Goal: Obtain resource: Obtain resource

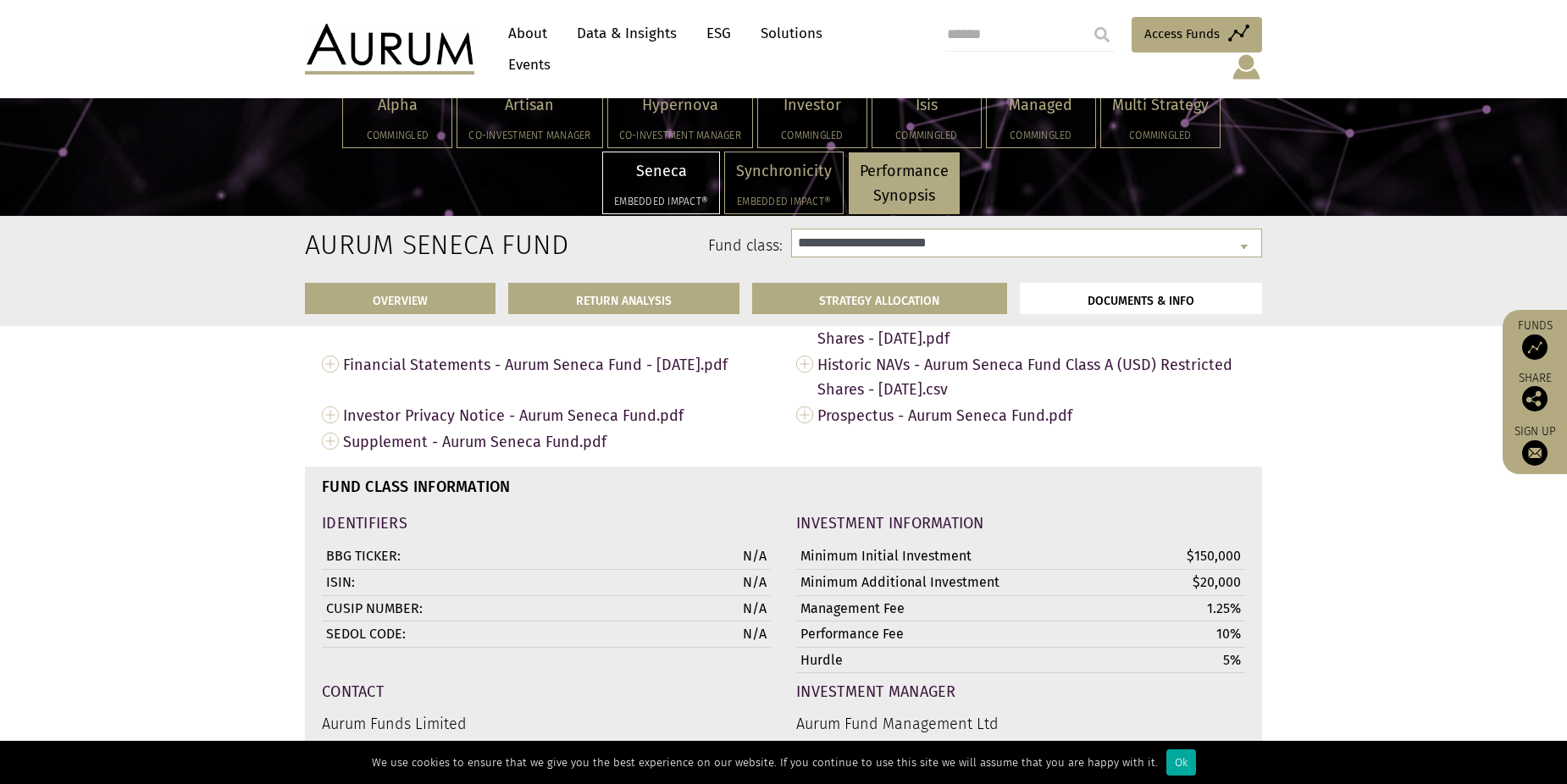
scroll to position [5248, 0]
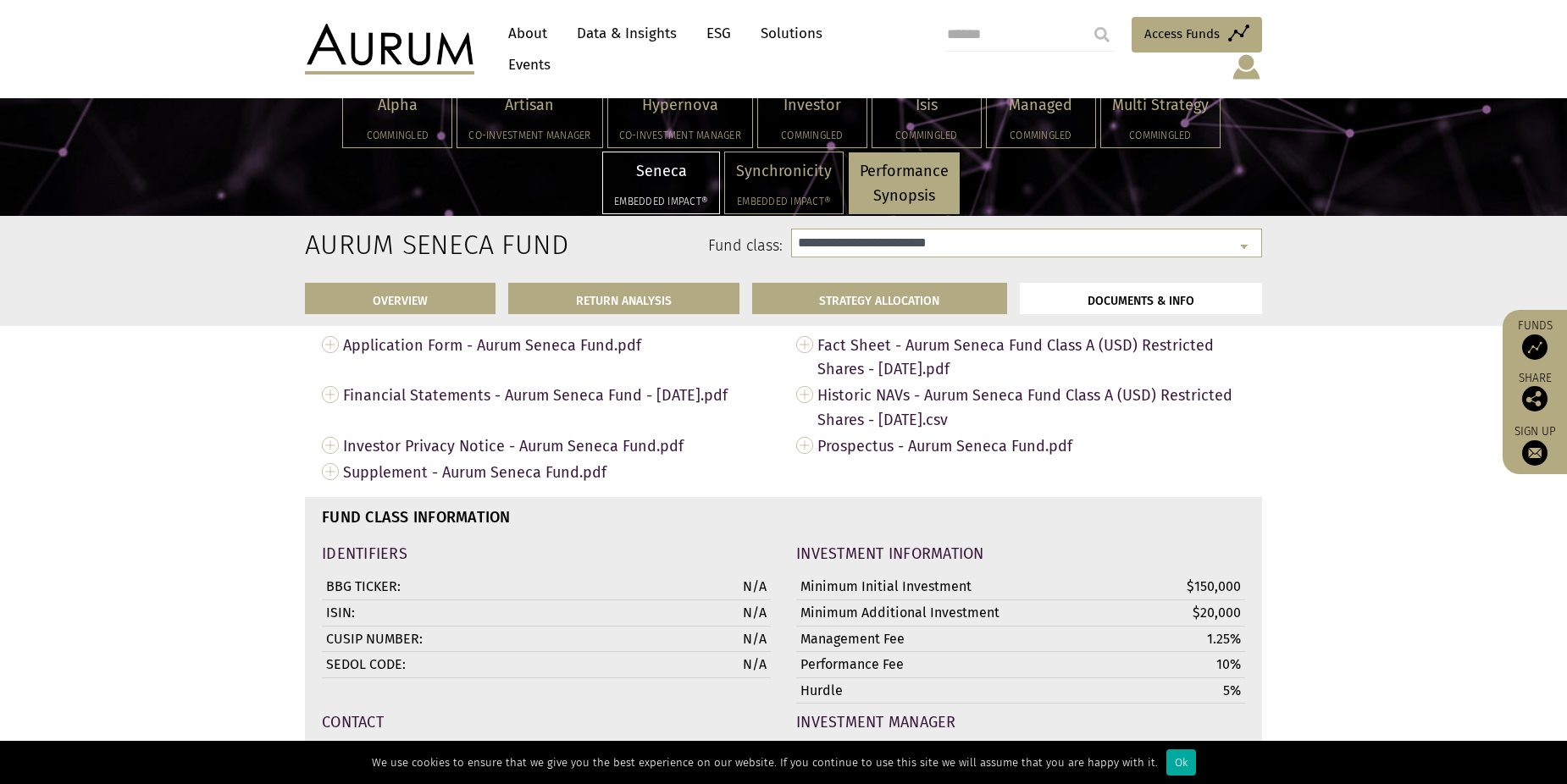
click at [523, 353] on span "Application Form - Aurum Seneca Fund.pdf" at bounding box center [557, 345] width 427 height 26
click at [347, 358] on span "Application Form - Aurum Seneca Fund.pdf" at bounding box center [557, 345] width 427 height 26
click at [326, 355] on link "Application Form - Aurum Seneca Fund.pdf" at bounding box center [546, 345] width 449 height 26
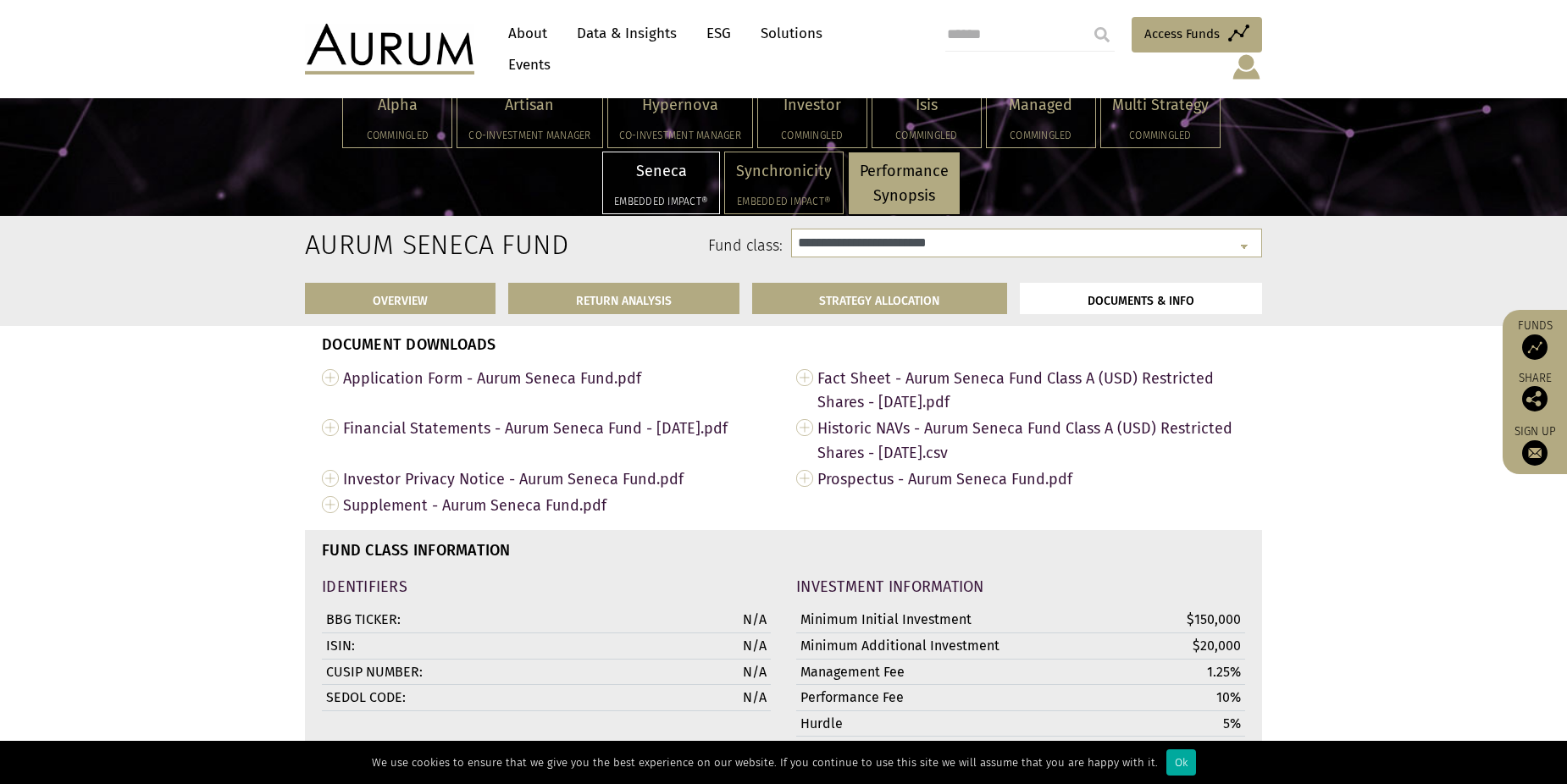
scroll to position [5122, 0]
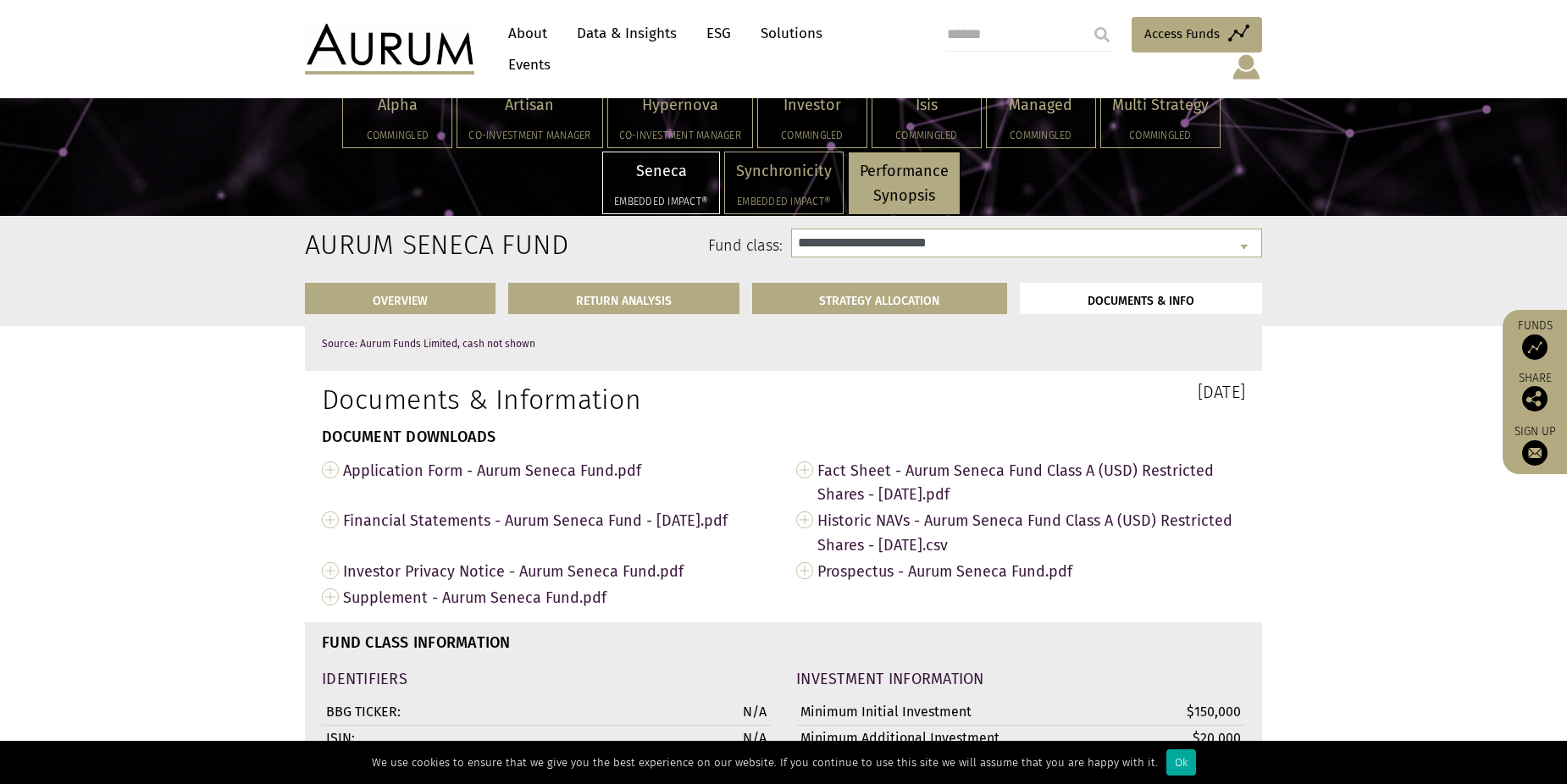
click at [1046, 582] on span "Prospectus - Aurum Seneca Fund.pdf" at bounding box center [1030, 570] width 427 height 26
click at [806, 582] on link "Prospectus - Aurum Seneca Fund.pdf" at bounding box center [1020, 570] width 449 height 26
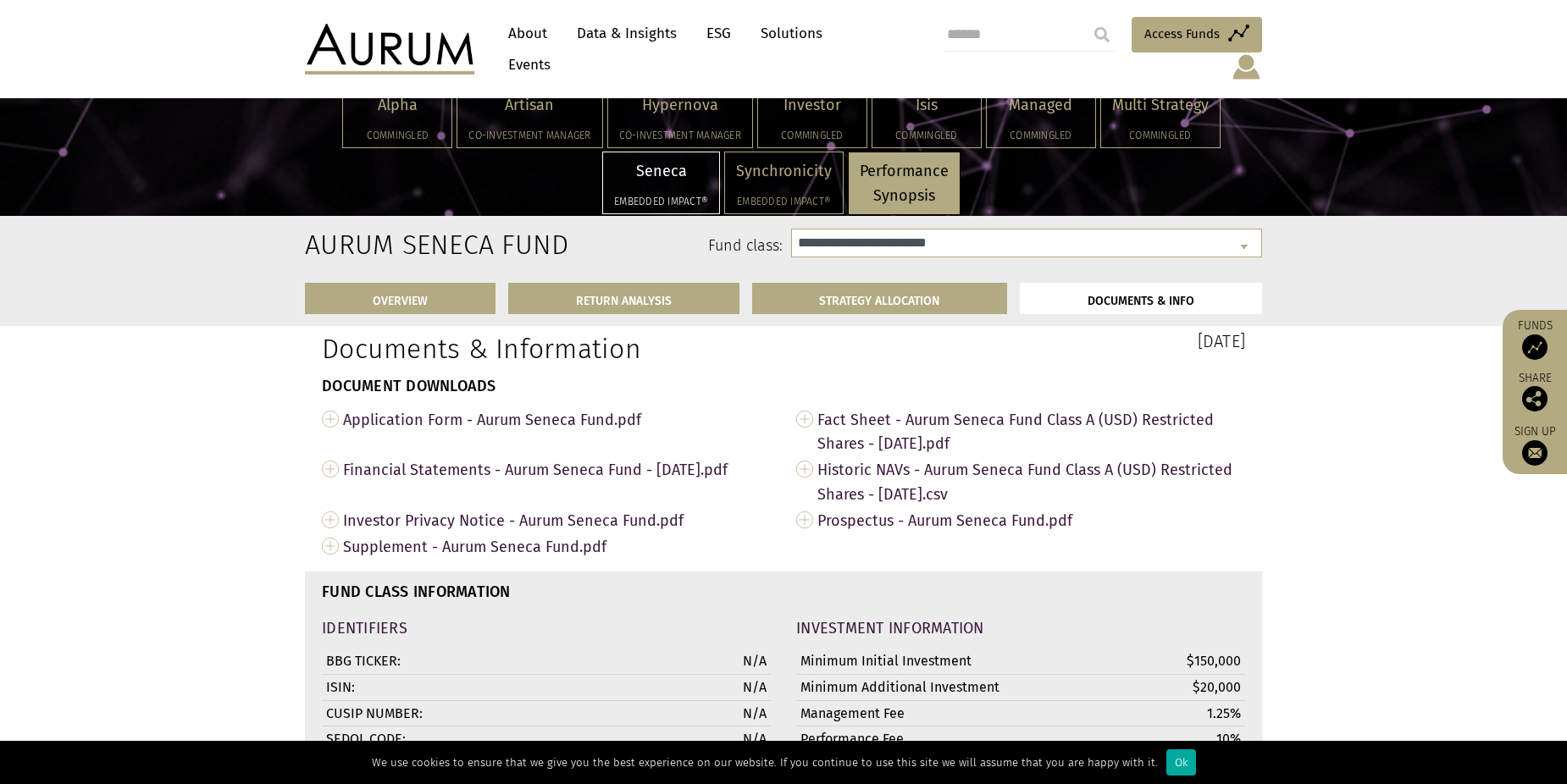
scroll to position [5291, 0]
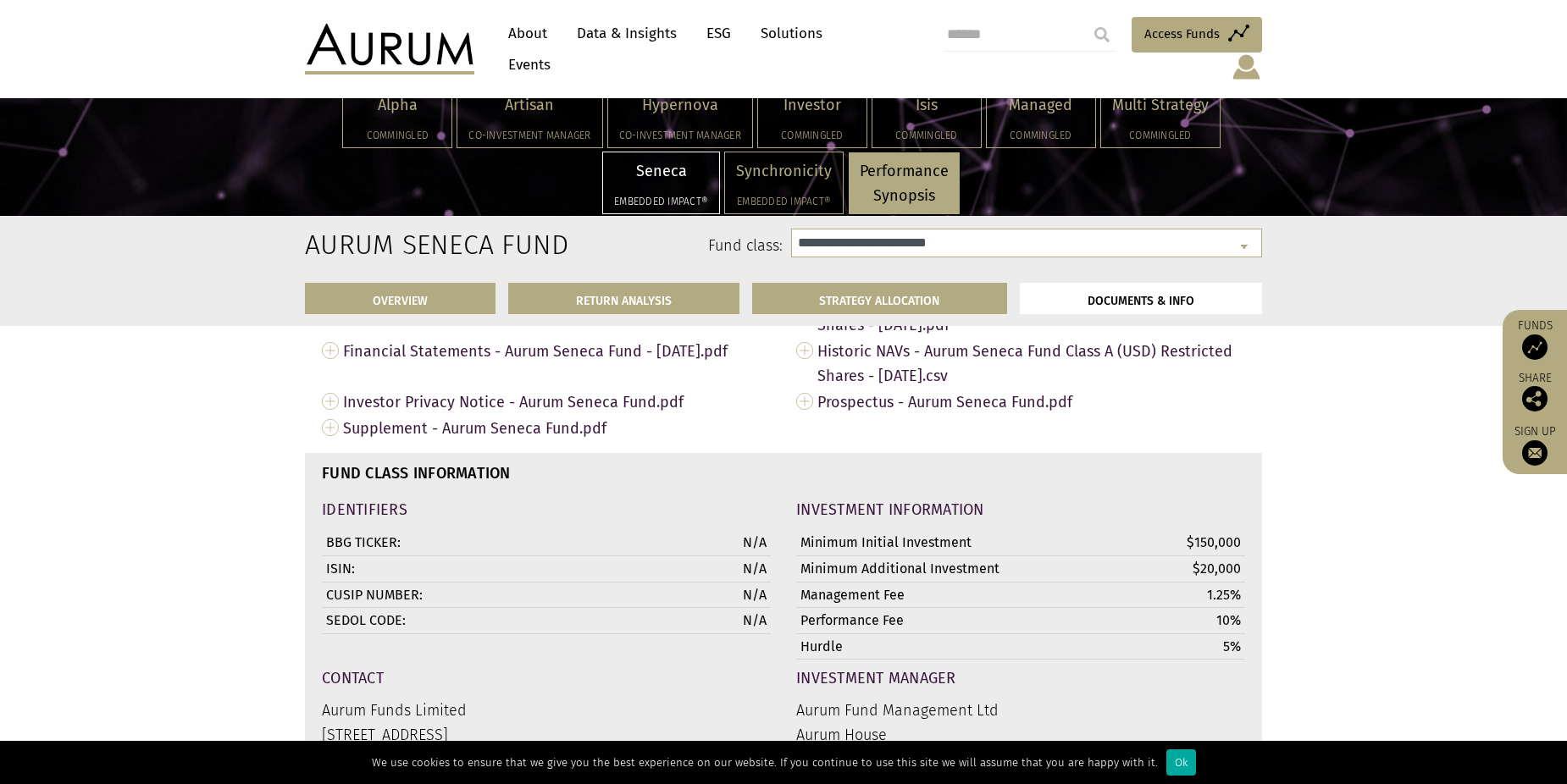
drag, startPoint x: 422, startPoint y: 35, endPoint x: 1266, endPoint y: 0, distance: 844.7
click at [1254, 20] on div "Access Funds Log in/Register Sign out Preferences" at bounding box center [1081, 49] width 360 height 65
click at [804, 415] on link "Prospectus - Aurum Seneca Fund.pdf" at bounding box center [1020, 401] width 449 height 26
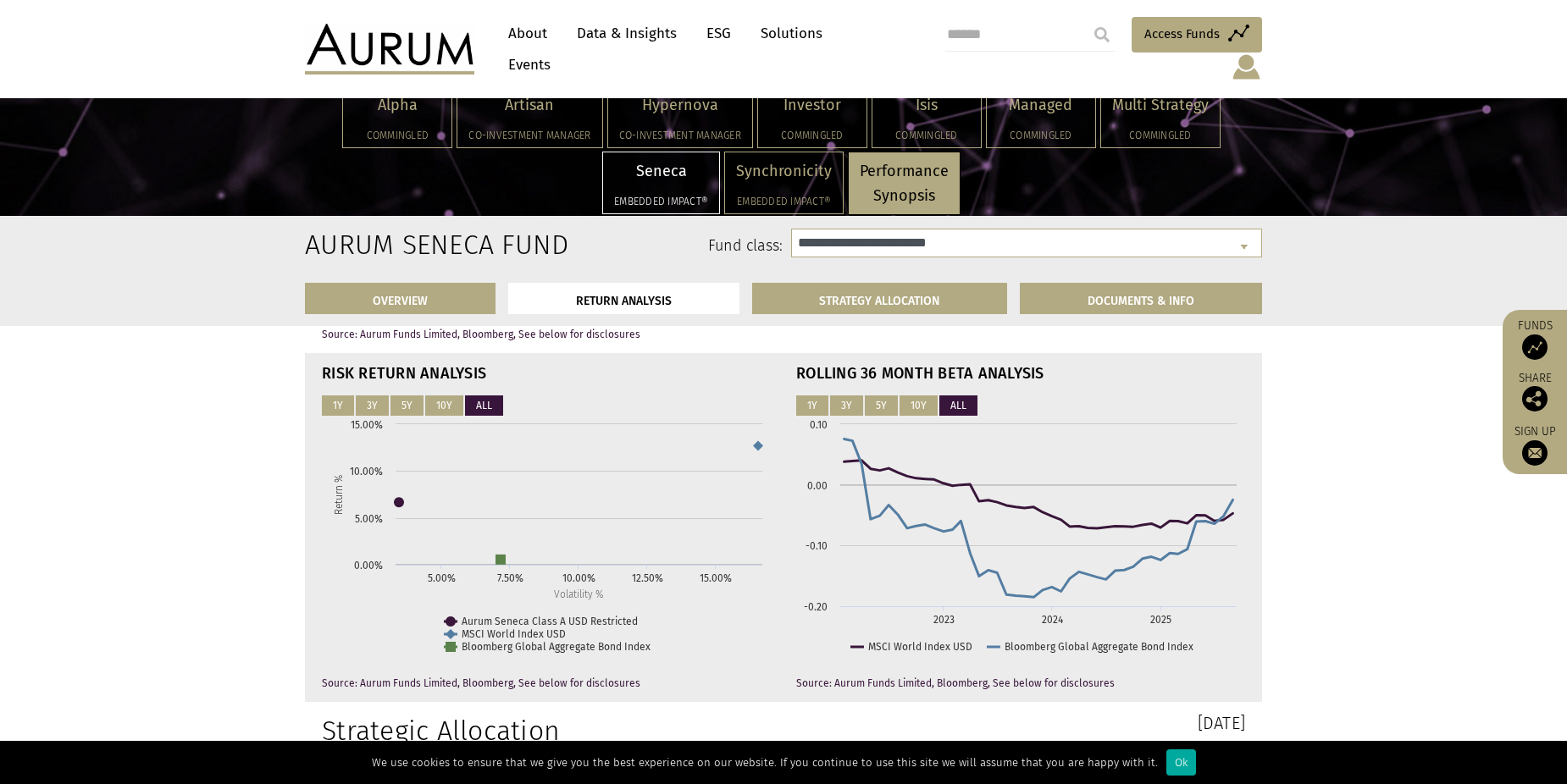
scroll to position [4062, 0]
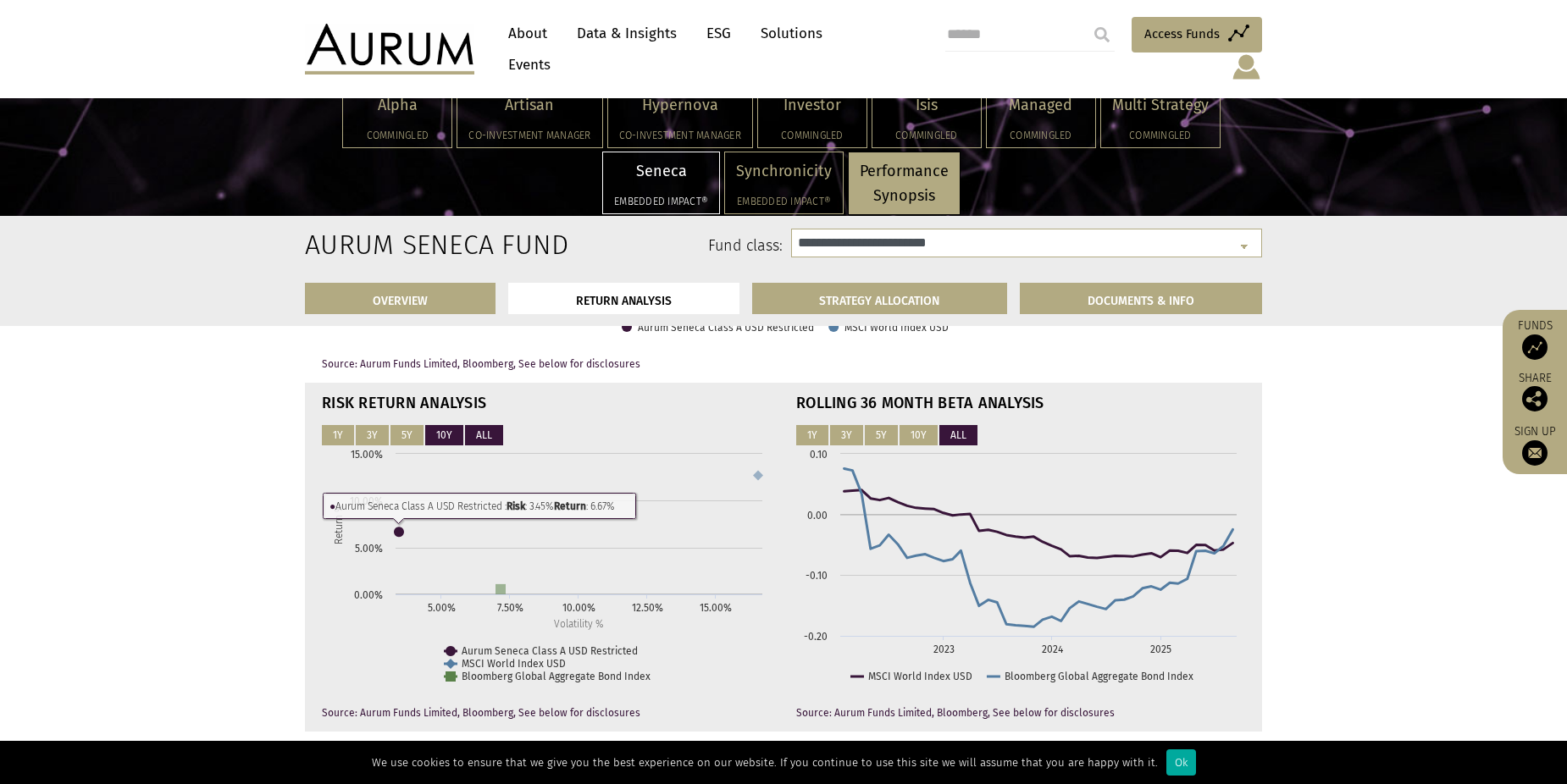
click at [440, 439] on button "10Y" at bounding box center [444, 435] width 38 height 20
click at [383, 444] on button "3Y" at bounding box center [372, 435] width 33 height 20
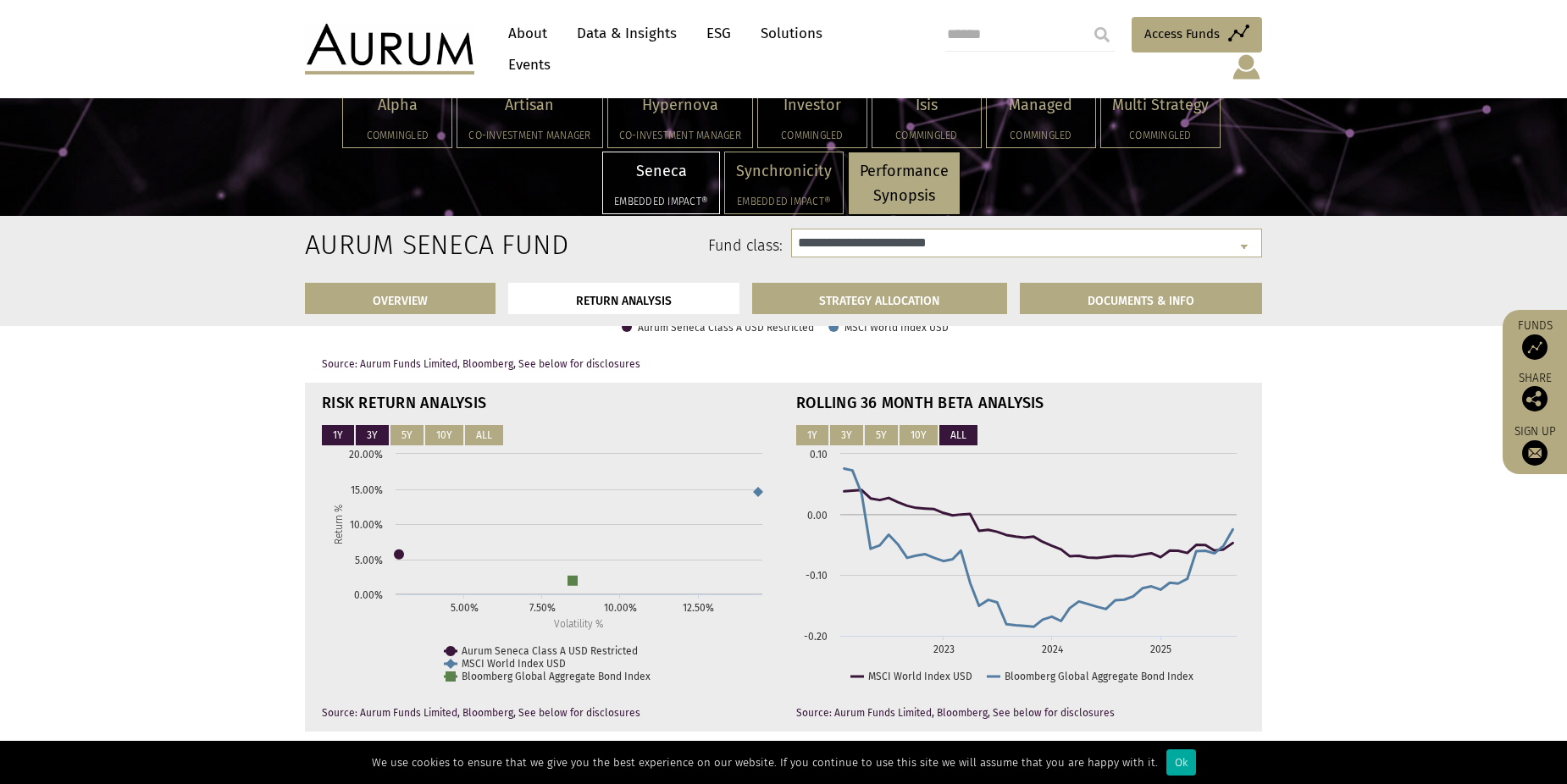
click at [348, 443] on button "1Y" at bounding box center [338, 435] width 32 height 20
click at [378, 446] on button "3Y" at bounding box center [372, 435] width 33 height 20
click at [403, 446] on button "5Y" at bounding box center [407, 435] width 33 height 20
click at [452, 443] on button "10Y" at bounding box center [444, 435] width 38 height 20
click at [485, 446] on button "ALL" at bounding box center [484, 435] width 38 height 20
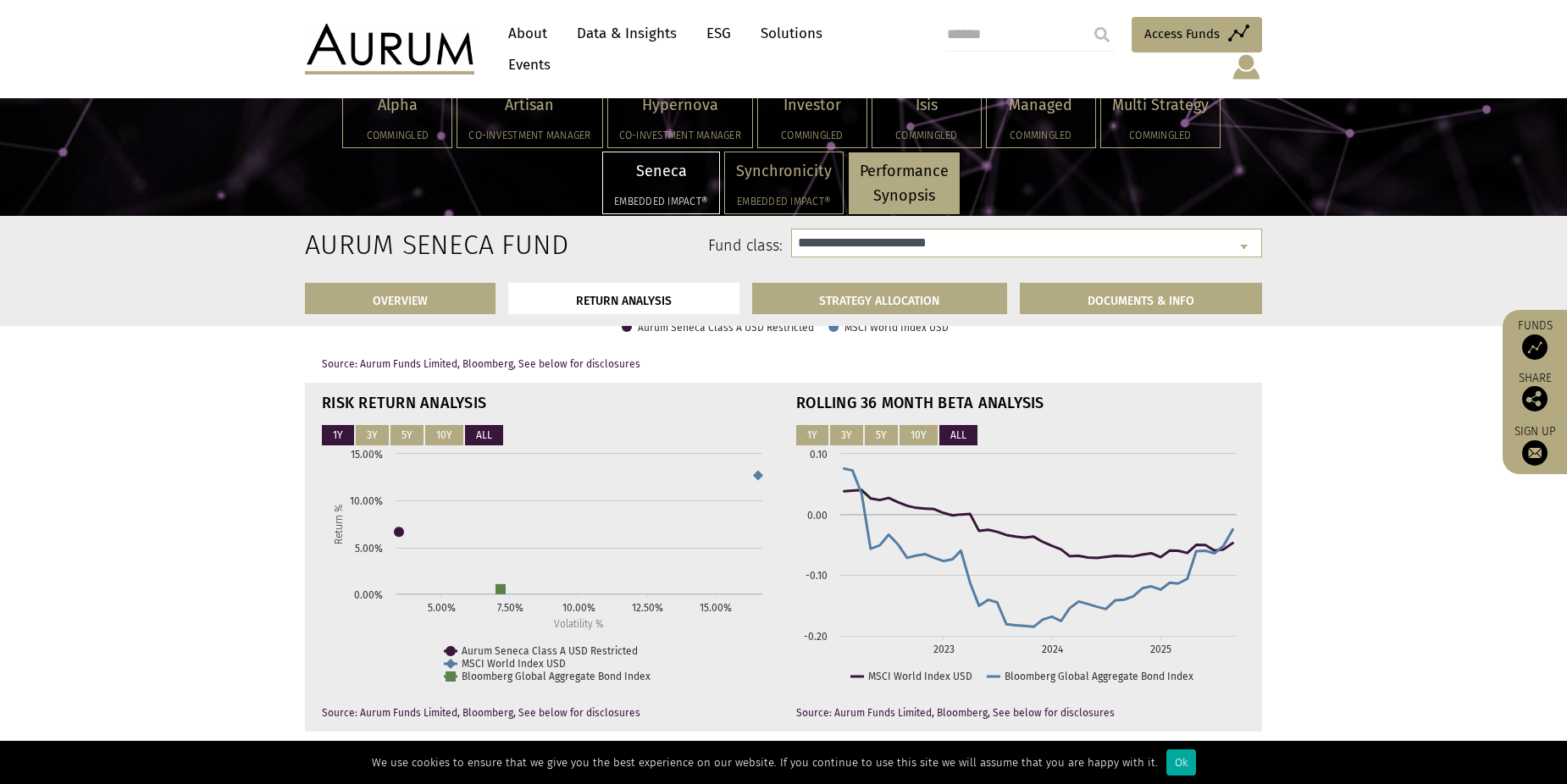
click at [343, 446] on button "1Y" at bounding box center [338, 435] width 32 height 20
click at [360, 446] on button "3Y" at bounding box center [372, 435] width 33 height 20
click at [401, 446] on button "5Y" at bounding box center [407, 435] width 33 height 20
click at [440, 446] on button "10Y" at bounding box center [444, 435] width 38 height 20
click at [486, 445] on button "ALL" at bounding box center [484, 435] width 38 height 20
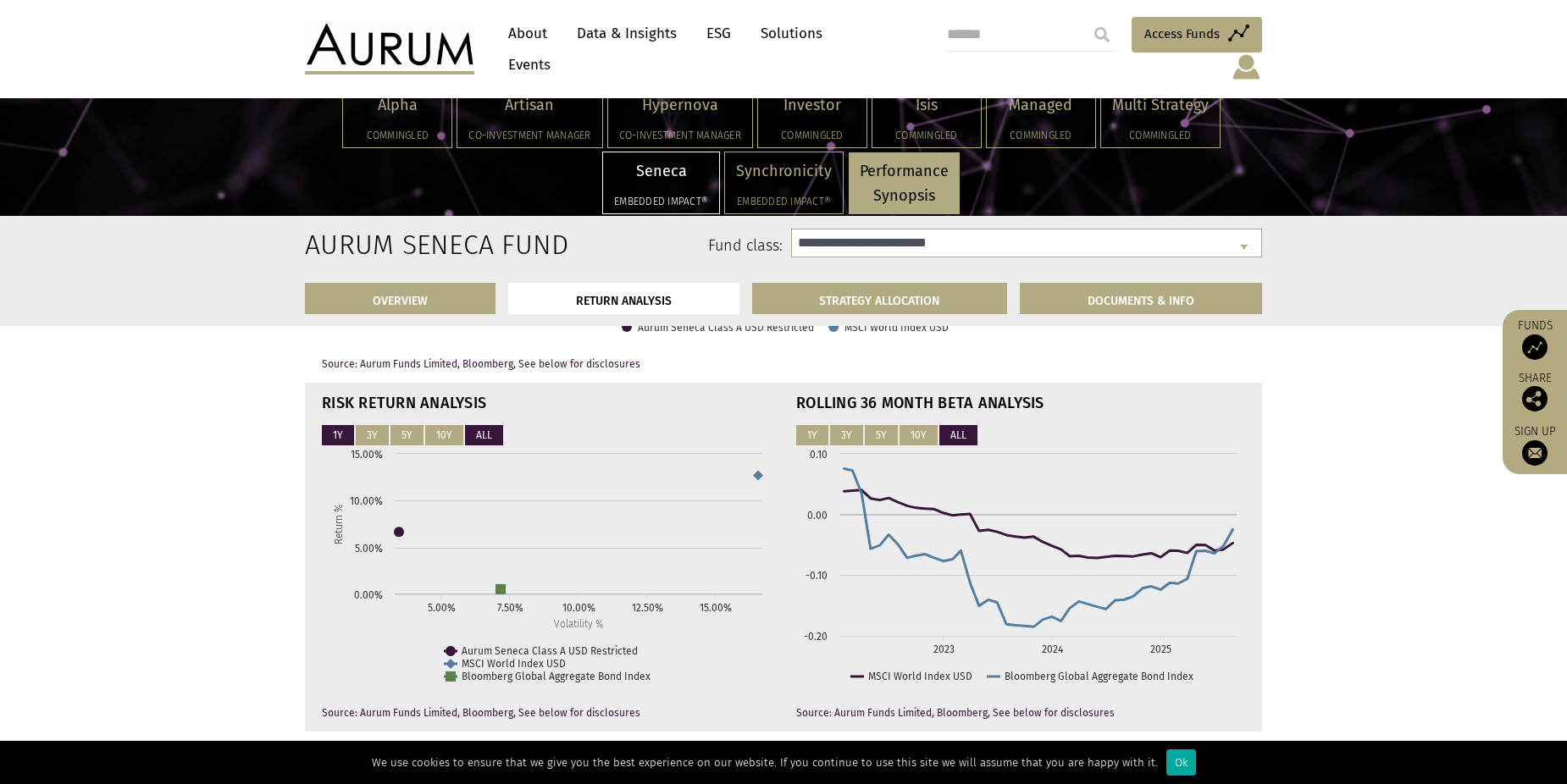
click at [338, 446] on button "1Y" at bounding box center [338, 435] width 32 height 20
click at [370, 446] on button "3Y" at bounding box center [372, 435] width 33 height 20
click at [406, 444] on button "5Y" at bounding box center [407, 435] width 33 height 20
click at [426, 446] on button "10Y" at bounding box center [444, 435] width 38 height 20
click at [487, 446] on button "ALL" at bounding box center [484, 435] width 38 height 20
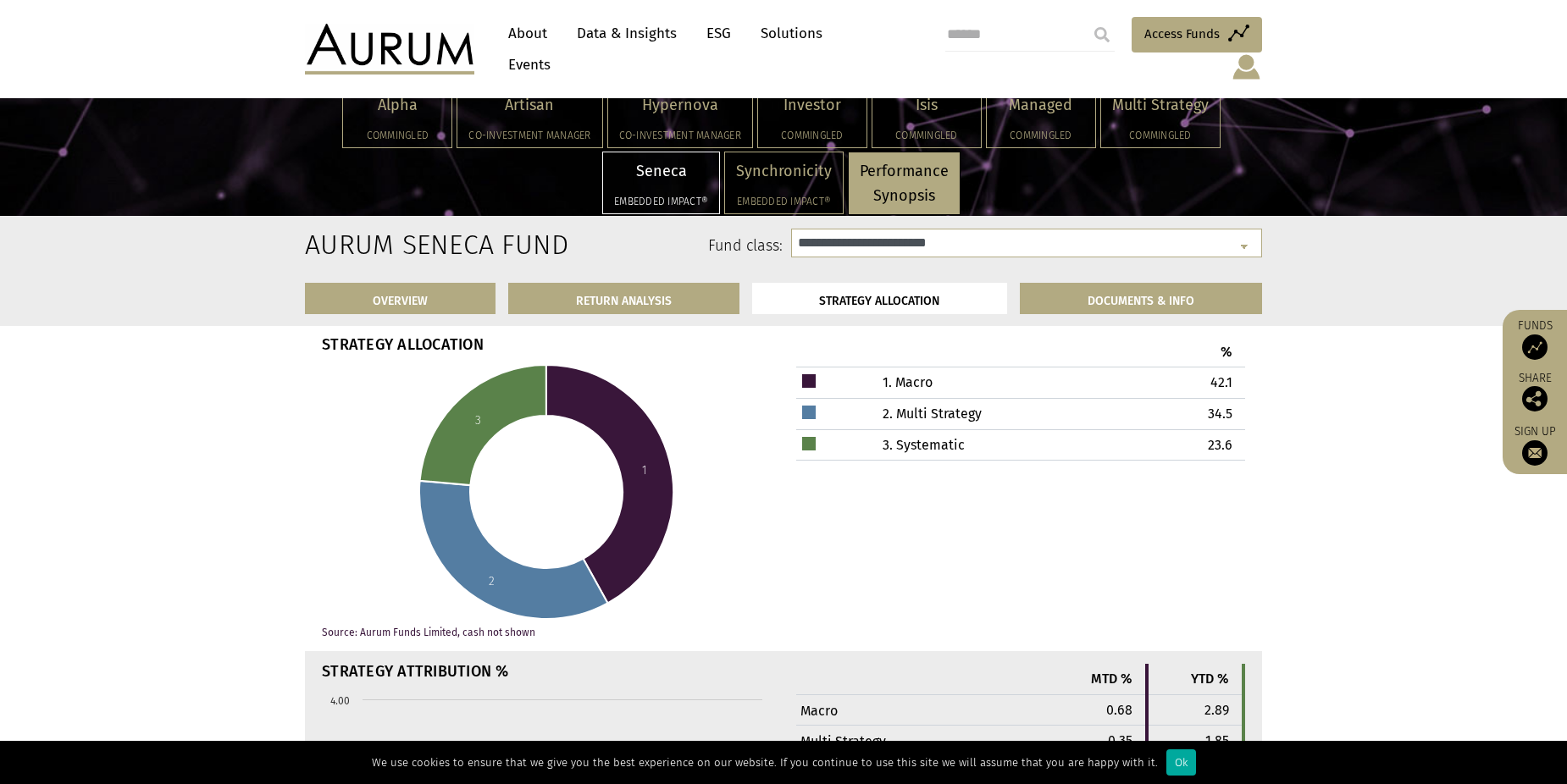
scroll to position [4486, 0]
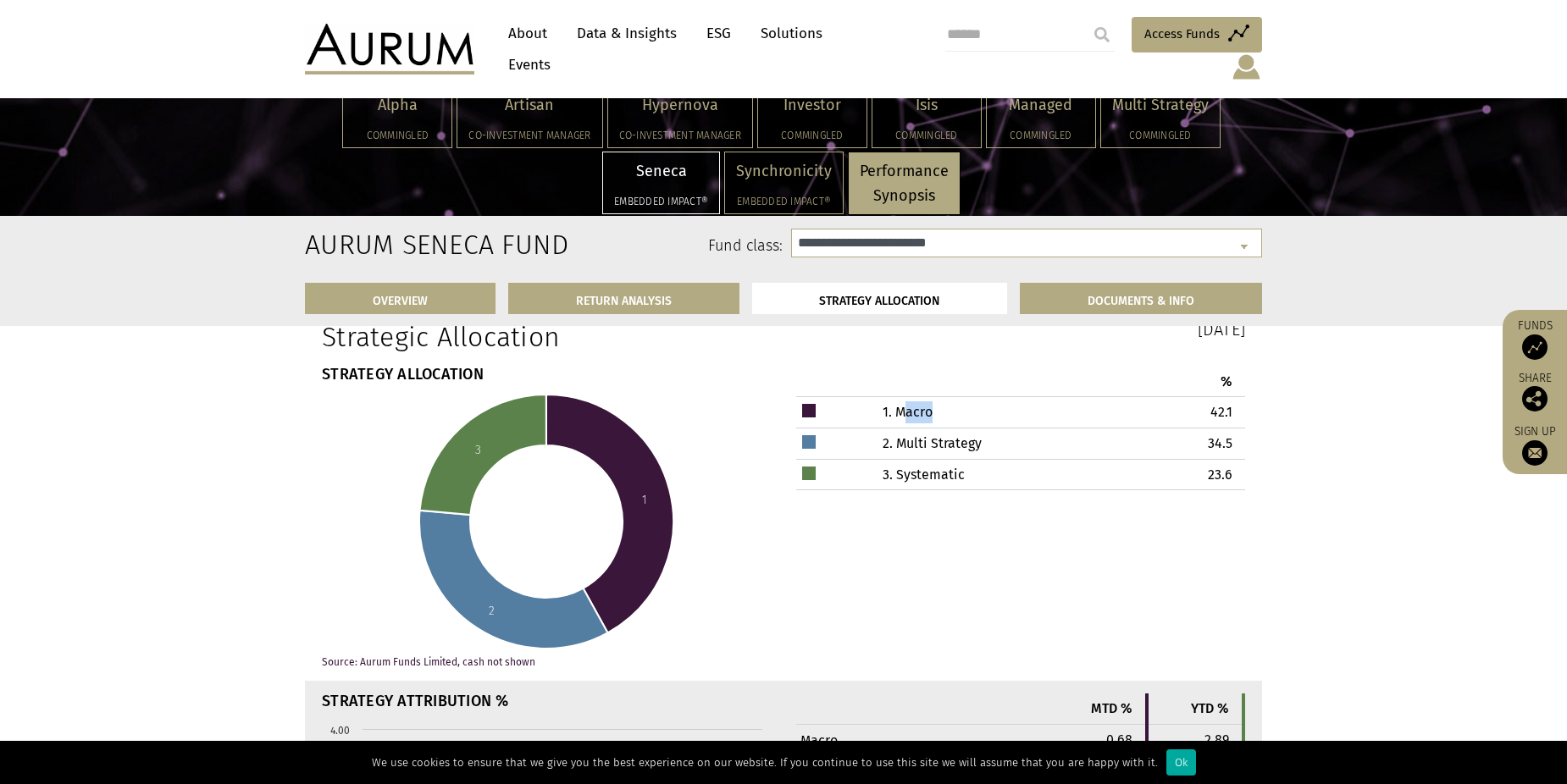
drag, startPoint x: 903, startPoint y: 425, endPoint x: 939, endPoint y: 428, distance: 36.1
click at [939, 428] on td "1. Macro" at bounding box center [973, 412] width 266 height 31
drag, startPoint x: 939, startPoint y: 428, endPoint x: 1400, endPoint y: 593, distance: 489.6
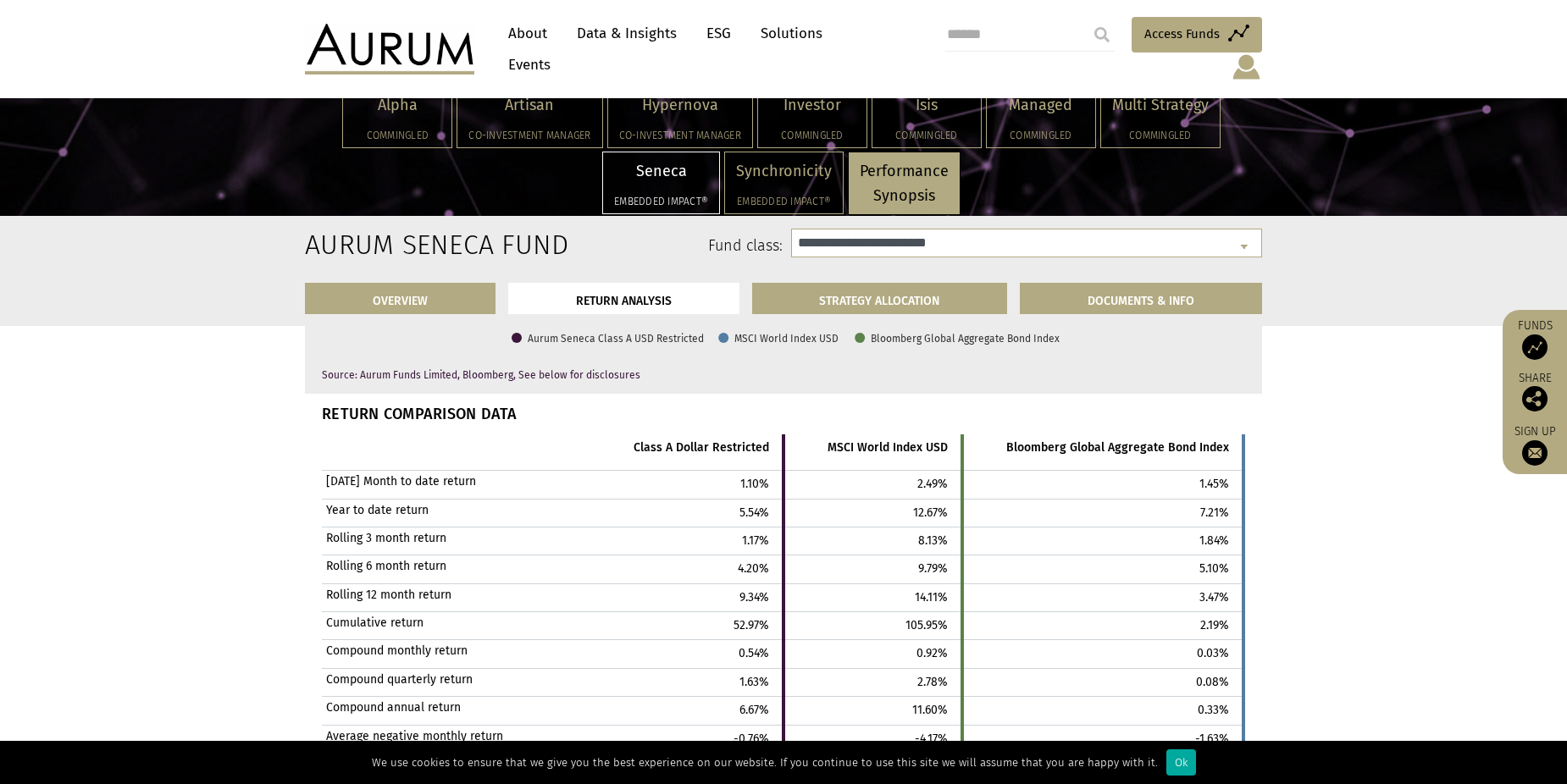
scroll to position [2031, 0]
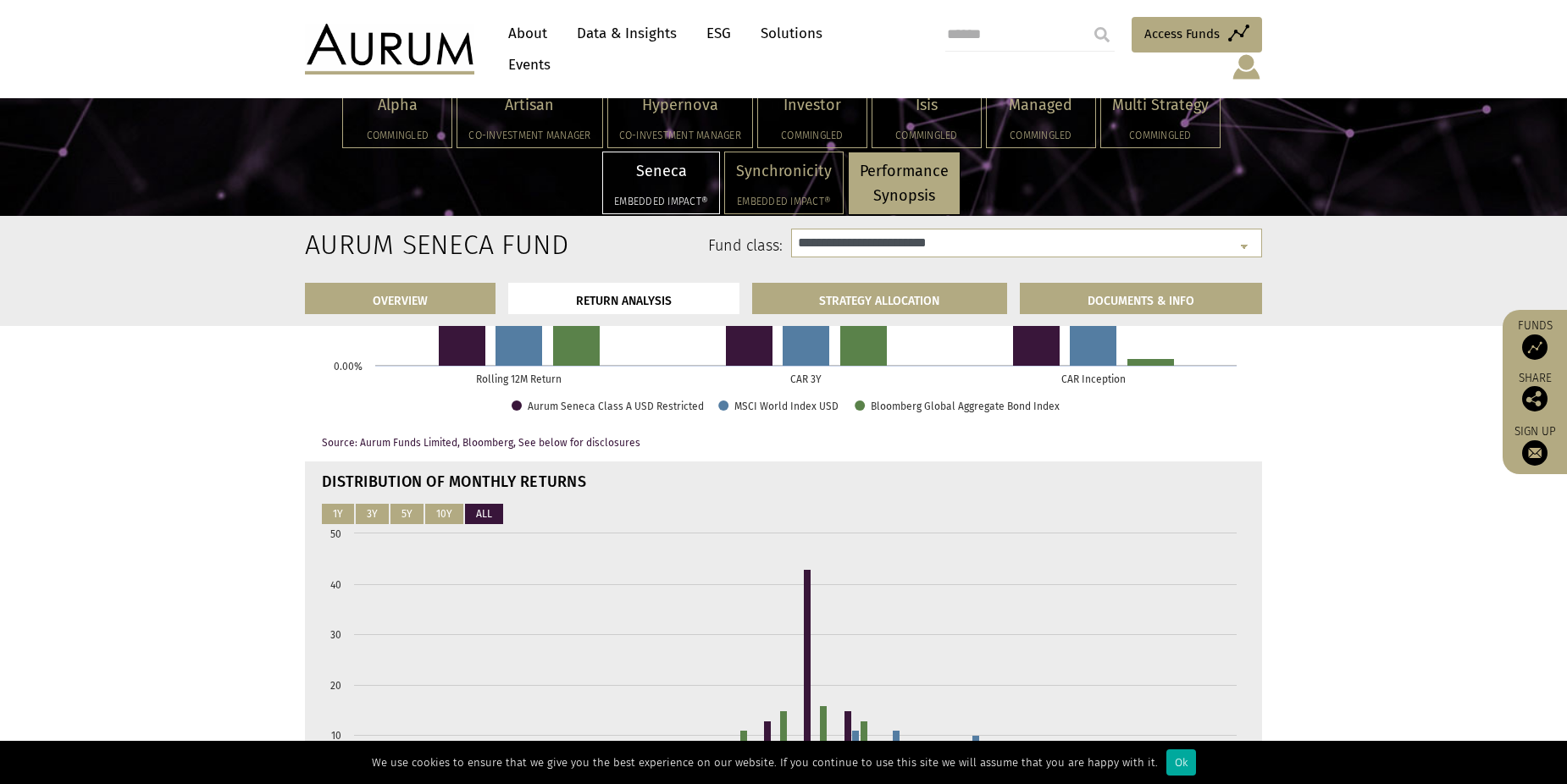
click at [910, 300] on link "STRATEGY ALLOCATION" at bounding box center [880, 299] width 255 height 31
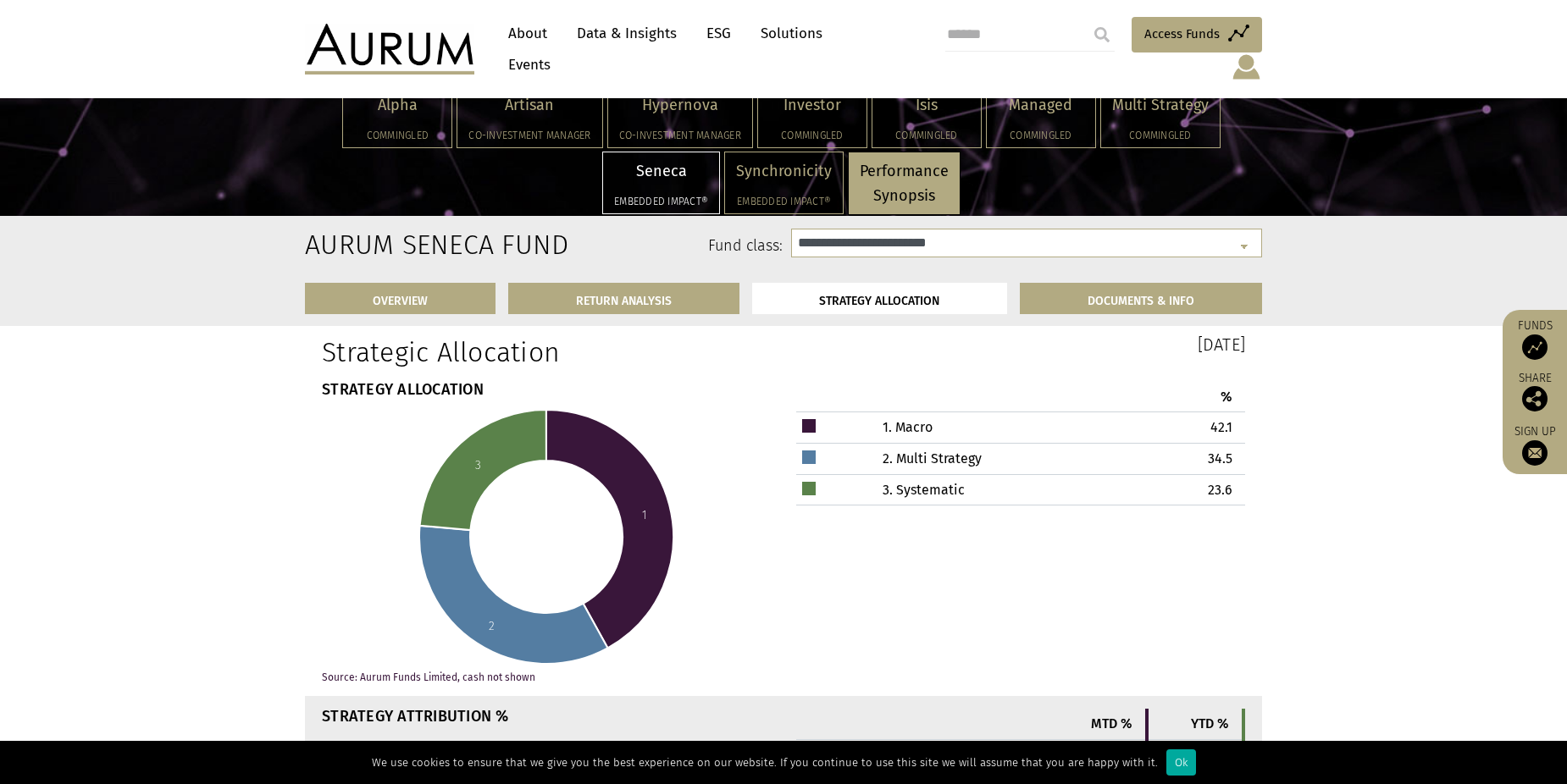
scroll to position [4481, 0]
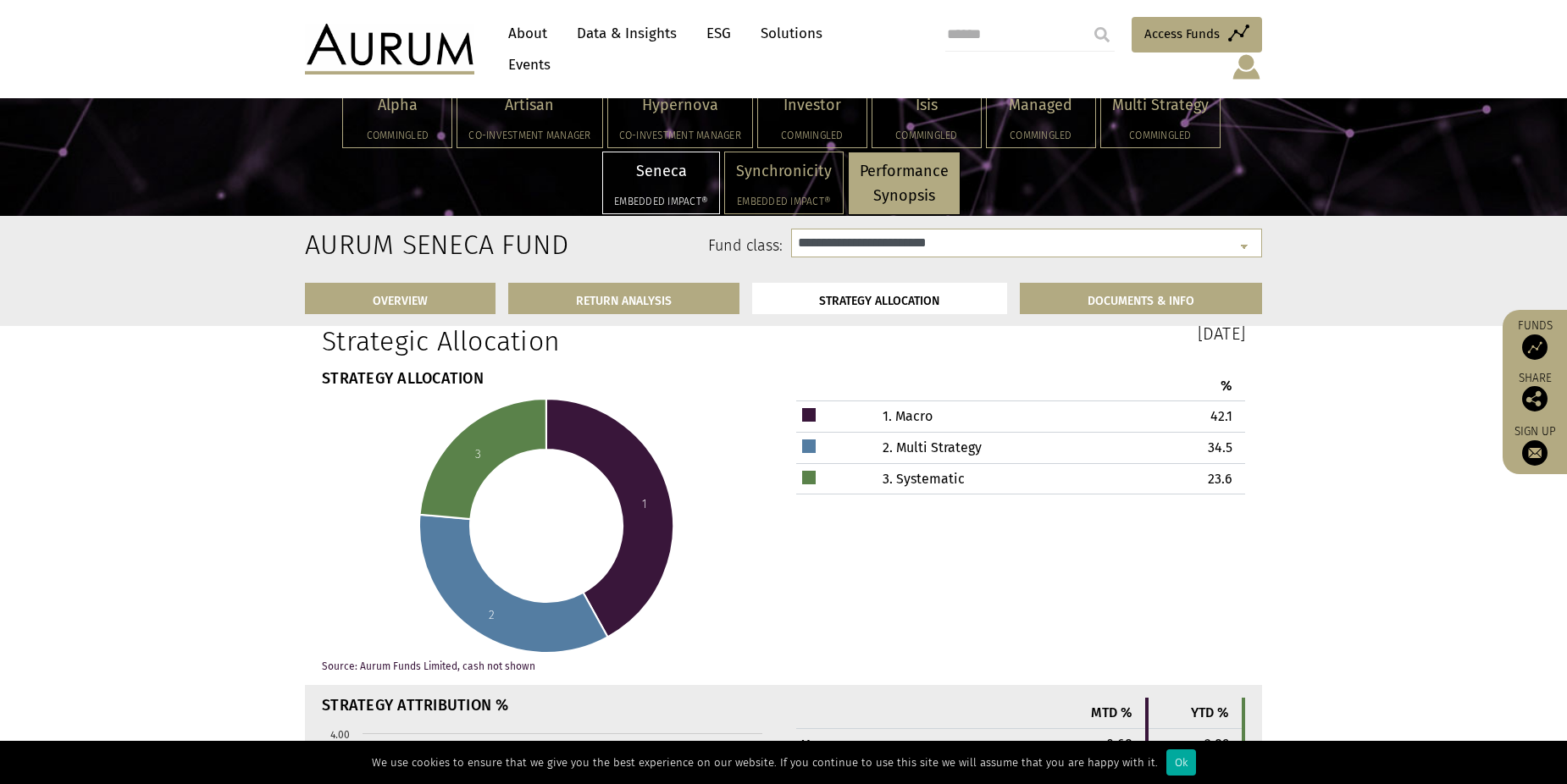
drag, startPoint x: 1210, startPoint y: 429, endPoint x: 1242, endPoint y: 434, distance: 32.4
click at [1242, 433] on td "42.1" at bounding box center [1175, 417] width 138 height 31
drag, startPoint x: 1242, startPoint y: 434, endPoint x: 1332, endPoint y: 472, distance: 97.7
